Goal: Task Accomplishment & Management: Use online tool/utility

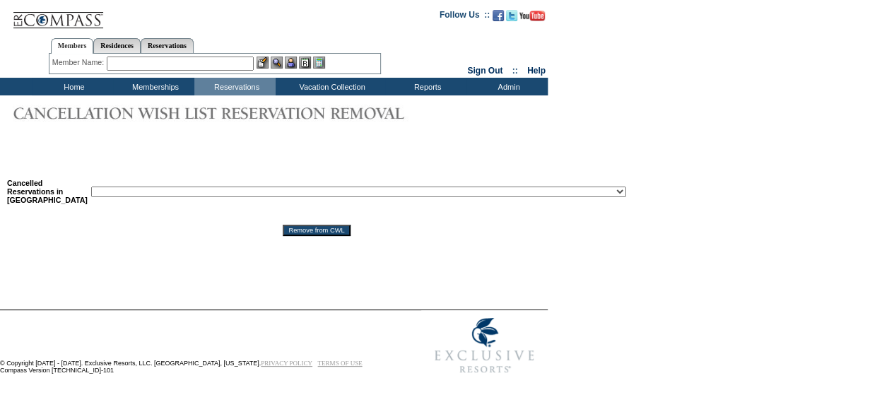
click at [338, 193] on select "Reservation ID: 1817610 ([GEOGRAPHIC_DATA], [US_STATE] - 1 [GEOGRAPHIC_DATA] : …" at bounding box center [358, 192] width 535 height 11
select select "1817322"
click at [91, 187] on select "Reservation ID: 1817610 ([GEOGRAPHIC_DATA], [US_STATE] - 1 [GEOGRAPHIC_DATA] : …" at bounding box center [358, 192] width 535 height 11
click at [283, 236] on input "Remove from CWL" at bounding box center [316, 230] width 67 height 11
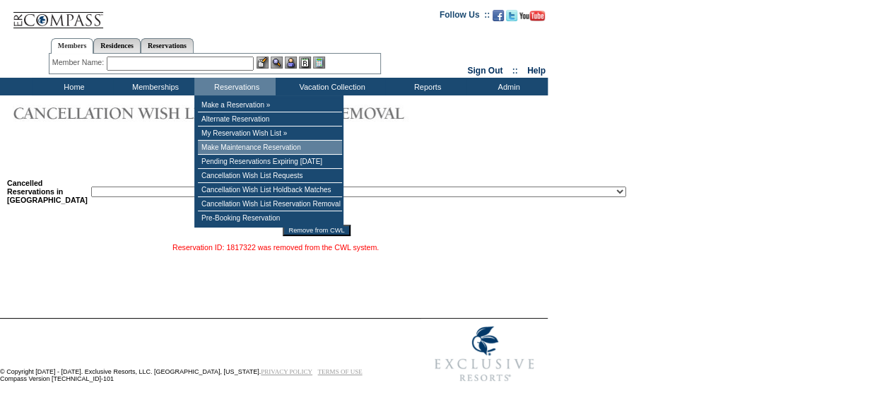
click at [219, 148] on td "Make Maintenance Reservation" at bounding box center [270, 148] width 144 height 14
